Goal: Information Seeking & Learning: Learn about a topic

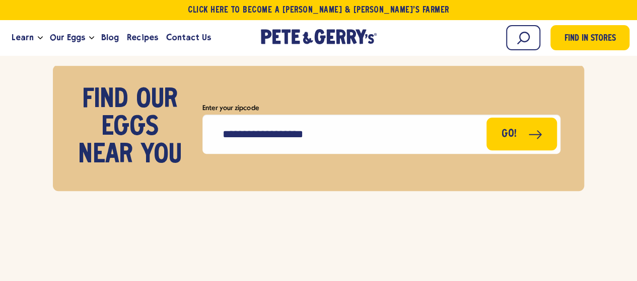
scroll to position [3877, 0]
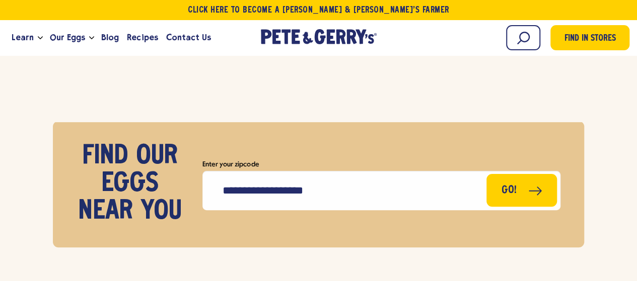
click at [324, 168] on form "Enter your zipcode Go!" at bounding box center [381, 185] width 358 height 52
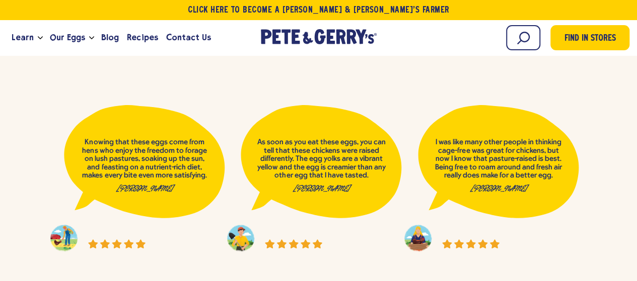
scroll to position [4074, 0]
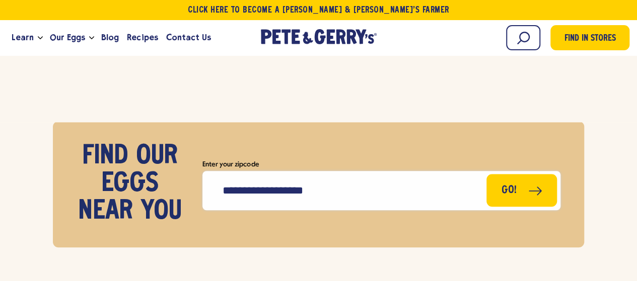
click at [313, 185] on input "Enter your zipcode" at bounding box center [381, 190] width 358 height 39
type input "*****"
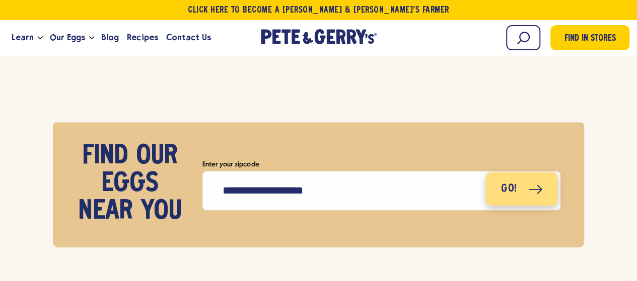
click at [495, 193] on button "Go!" at bounding box center [521, 188] width 72 height 33
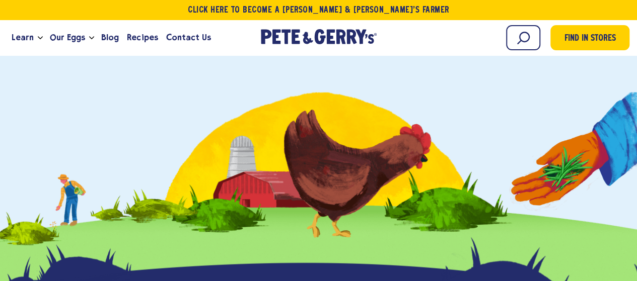
scroll to position [1078, 0]
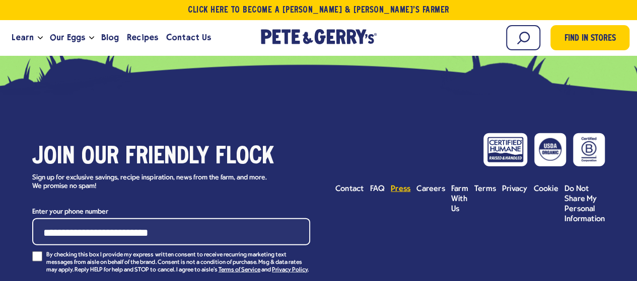
click at [399, 185] on span "Press" at bounding box center [401, 189] width 20 height 8
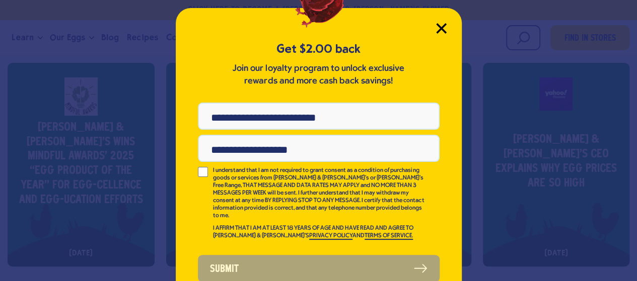
click at [438, 27] on icon "Close Modal" at bounding box center [441, 28] width 9 height 9
click at [437, 26] on icon "Close Modal" at bounding box center [441, 28] width 11 height 11
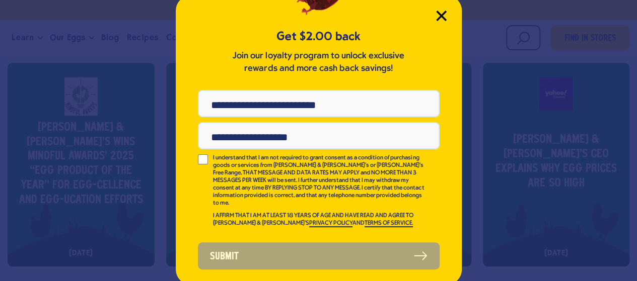
scroll to position [44, 0]
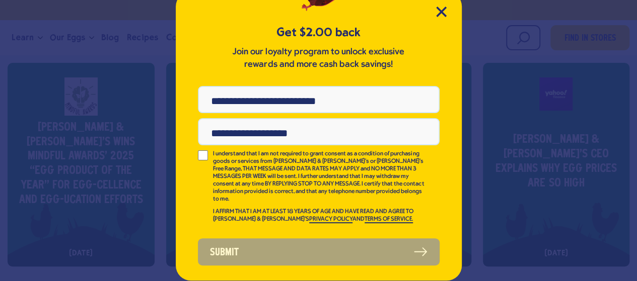
click at [481, 161] on div "Get $2.00 back Join our loyalty program to unlock exclusive rewards and more ca…" at bounding box center [318, 140] width 637 height 281
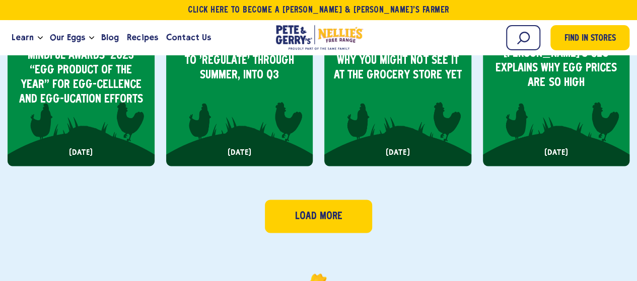
scroll to position [604, 0]
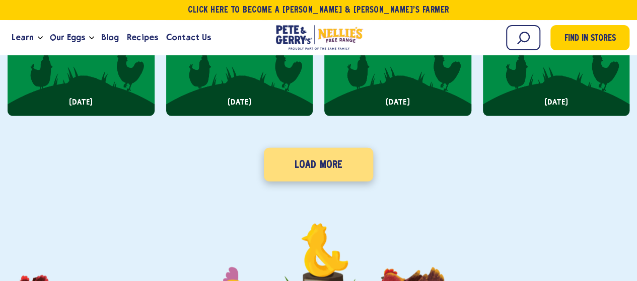
click at [344, 159] on link "Load More" at bounding box center [318, 165] width 109 height 34
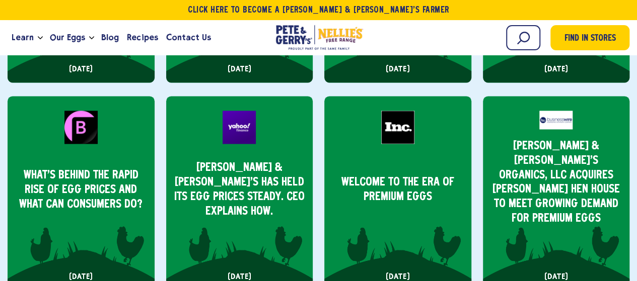
scroll to position [653, 0]
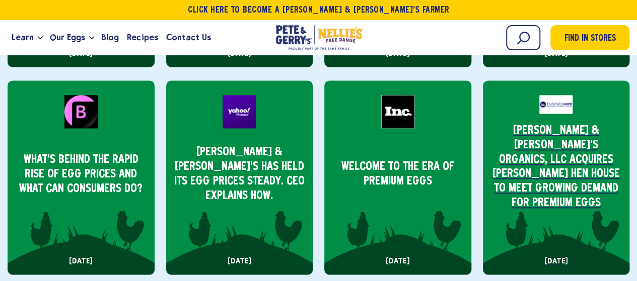
click at [566, 161] on p "Pete & Gerry’s Organics, LLC Acquires Farmer’s Hen House to Meet Growing Demand…" at bounding box center [556, 168] width 131 height 88
